Goal: Transaction & Acquisition: Purchase product/service

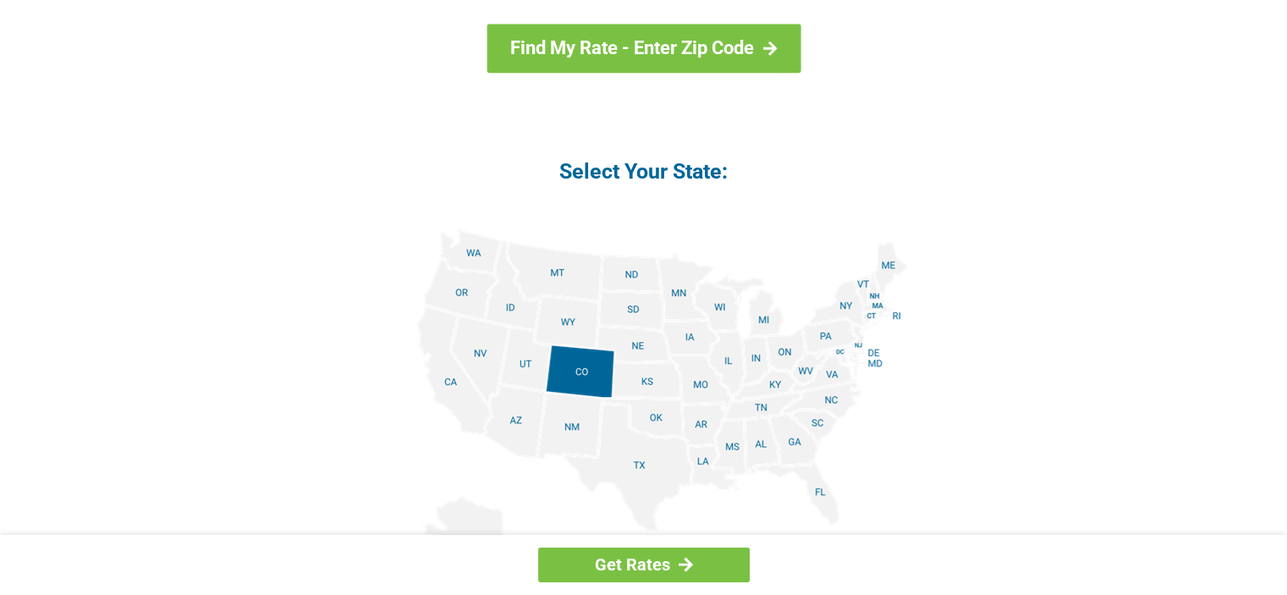
scroll to position [1861, 0]
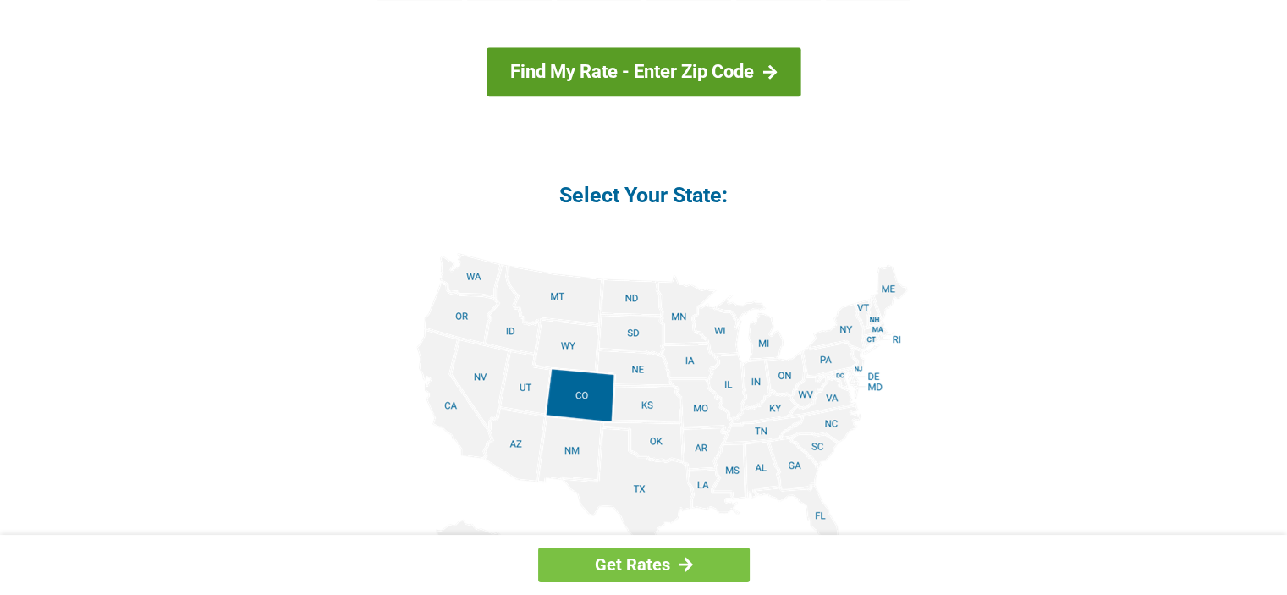
click at [727, 70] on link "Find My Rate - Enter Zip Code" at bounding box center [643, 71] width 314 height 49
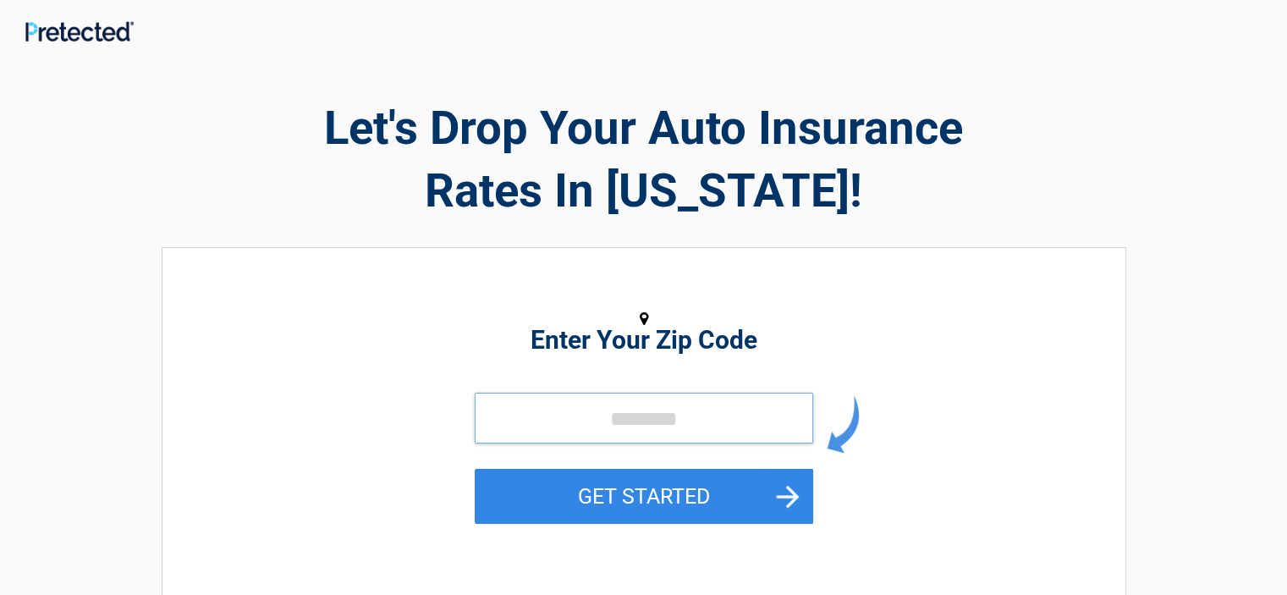
click at [599, 424] on input "tel" at bounding box center [644, 417] width 338 height 51
type input "*****"
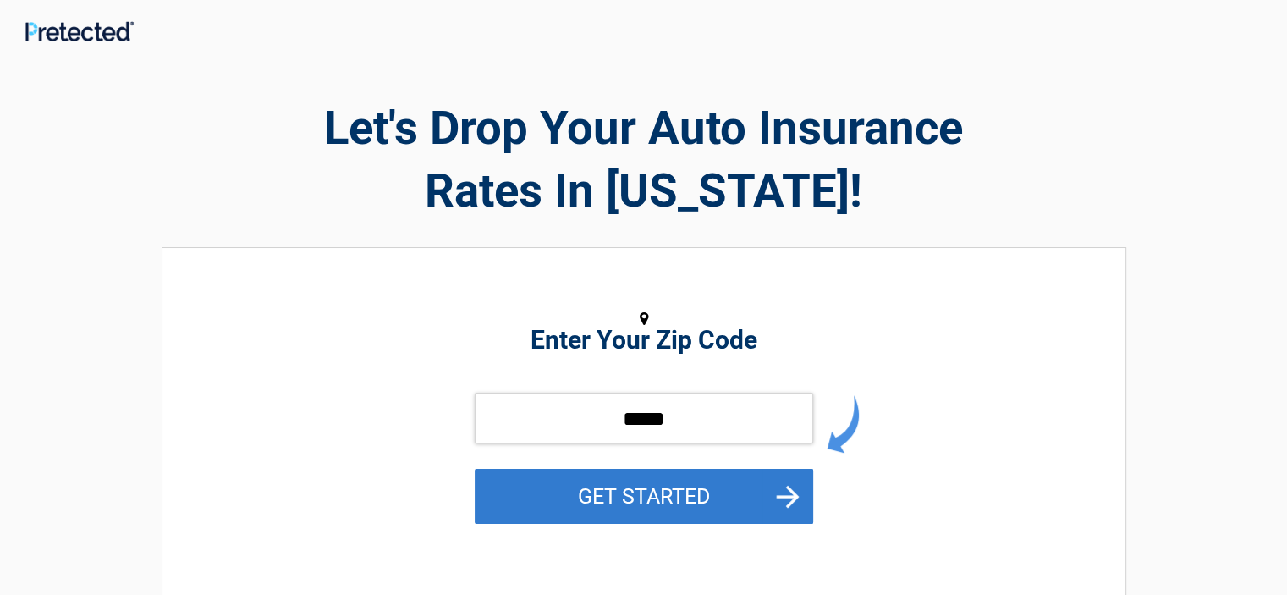
click at [656, 507] on button "GET STARTED" at bounding box center [644, 496] width 338 height 55
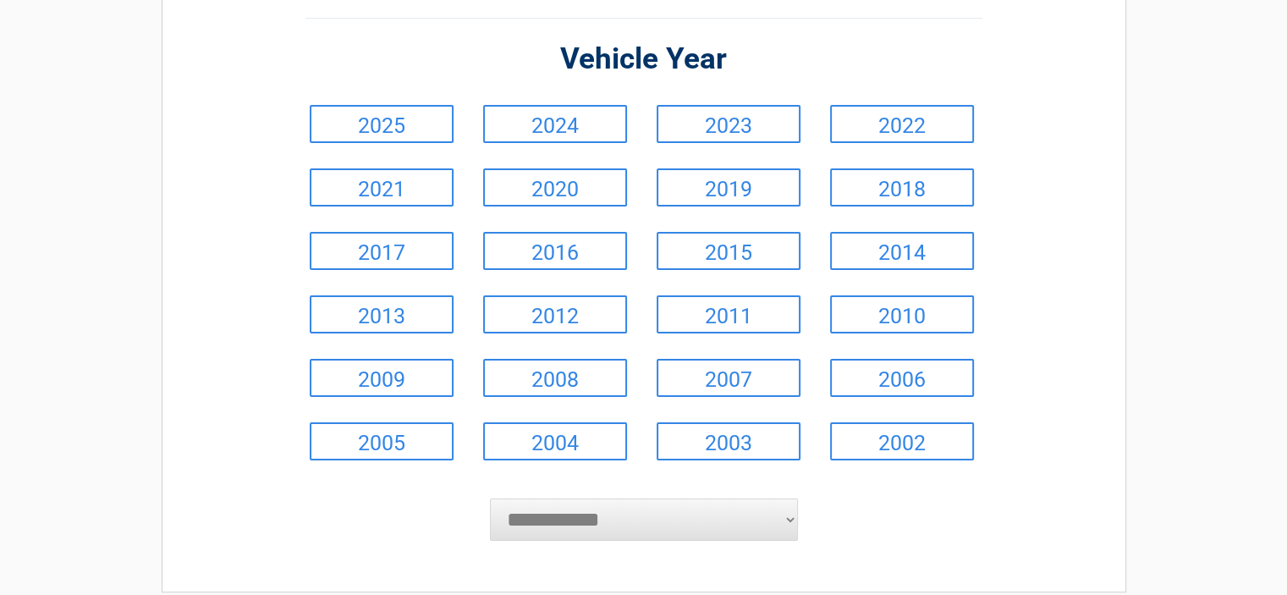
scroll to position [169, 0]
